Goal: Check status

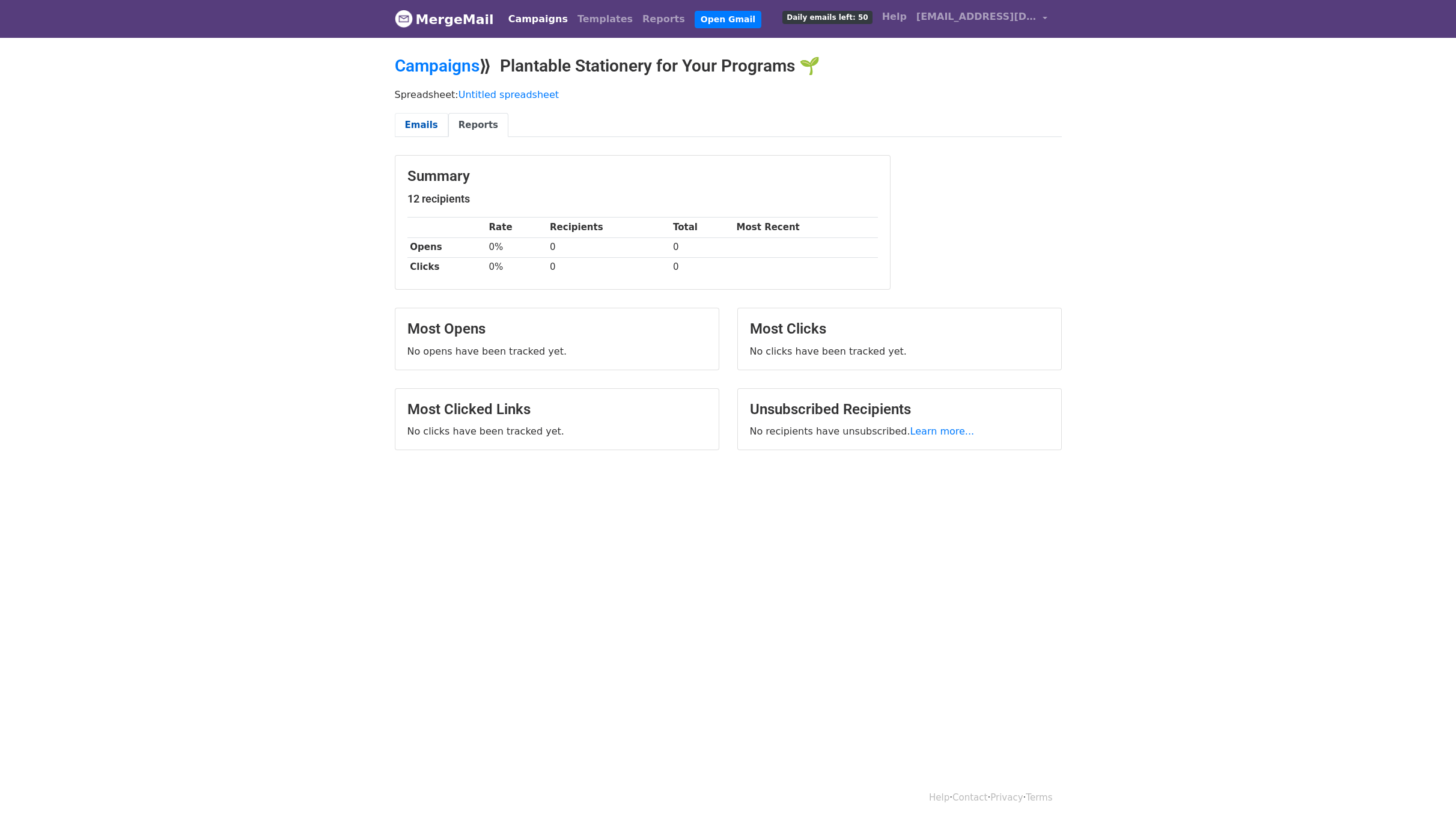
click at [419, 114] on link "Emails" at bounding box center [421, 125] width 54 height 25
click at [426, 125] on link "Emails" at bounding box center [421, 125] width 54 height 25
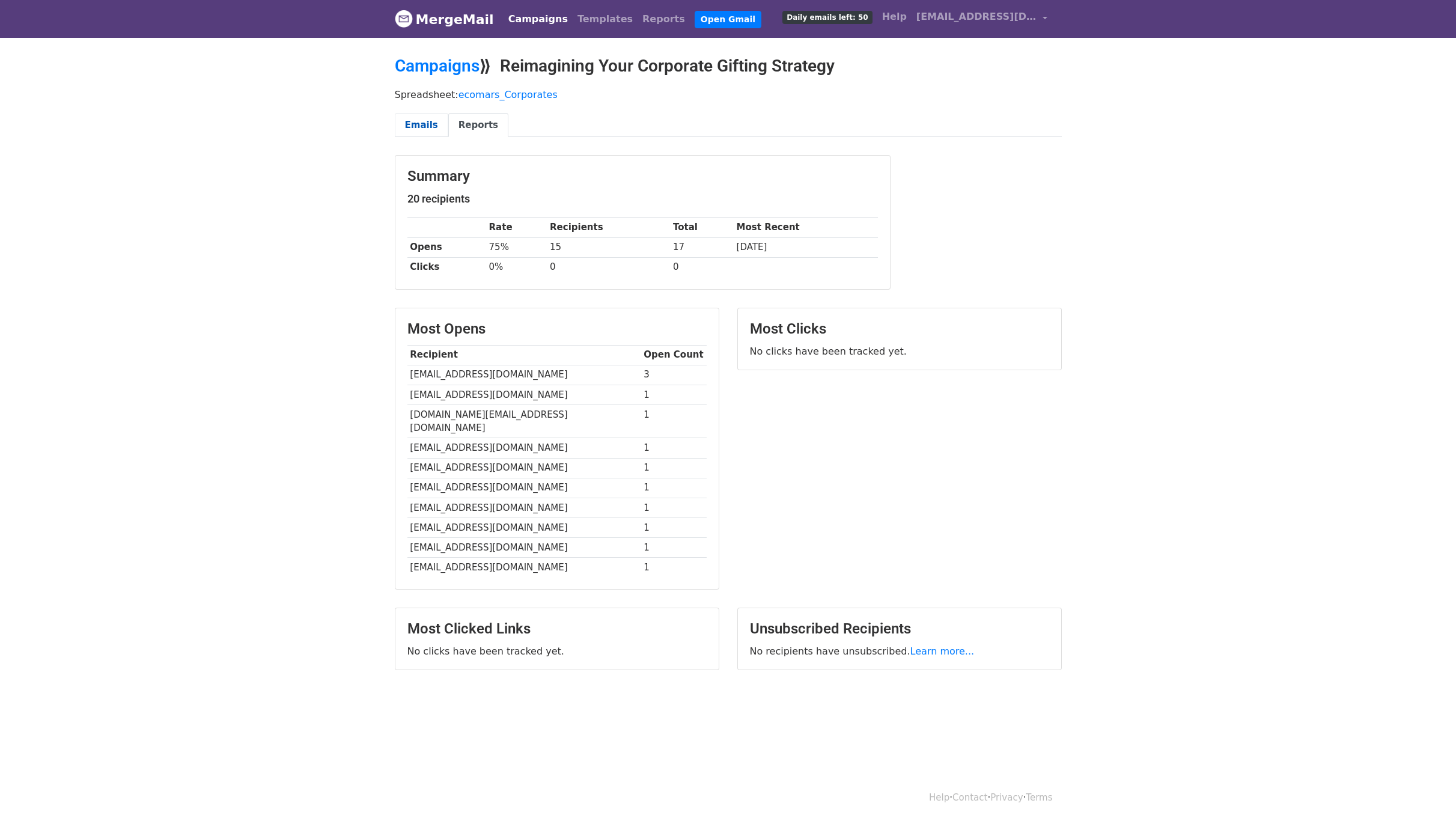
click at [423, 124] on link "Emails" at bounding box center [421, 125] width 54 height 25
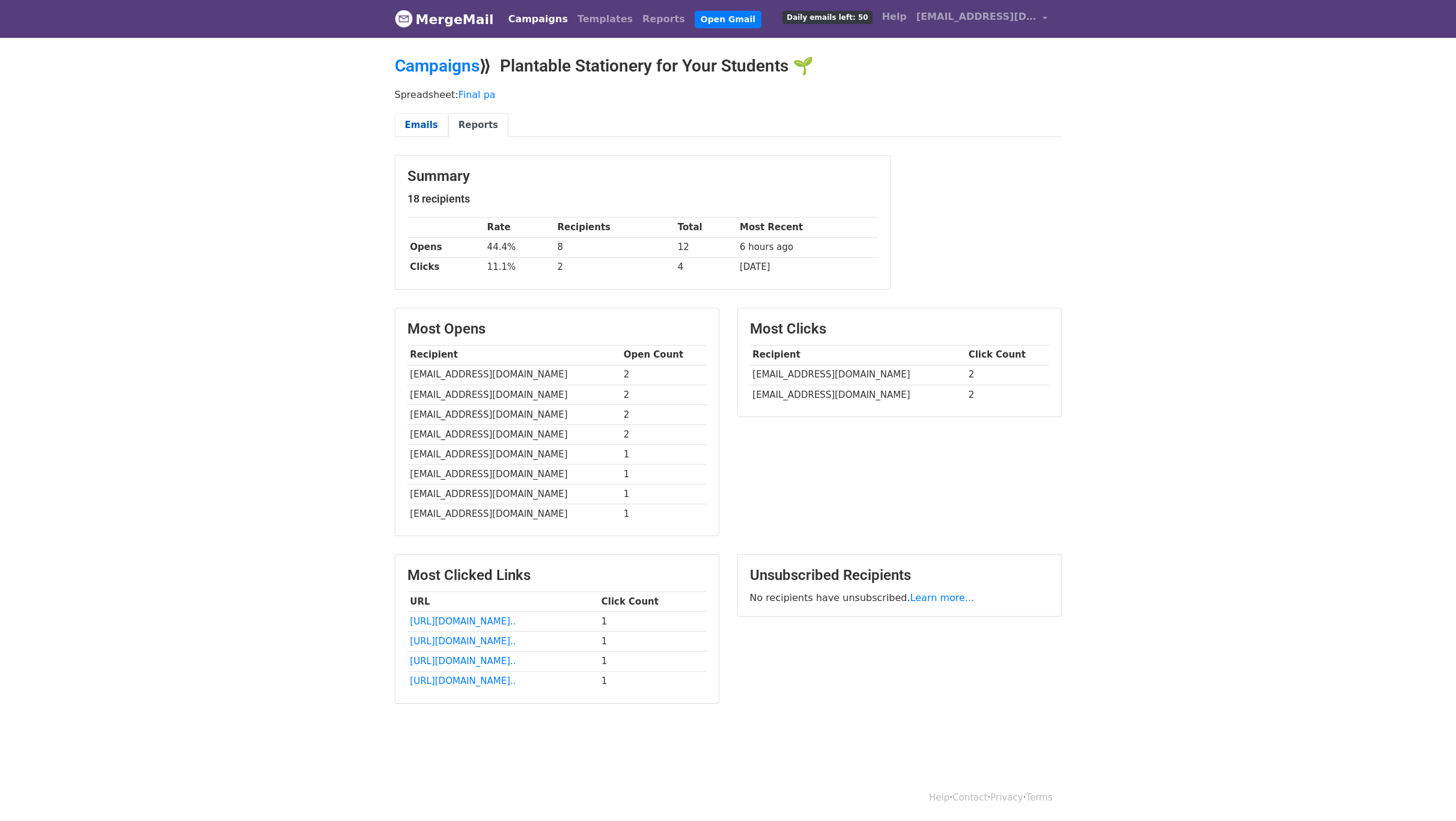
click at [415, 119] on link "Emails" at bounding box center [421, 125] width 54 height 25
